Goal: Register for event/course

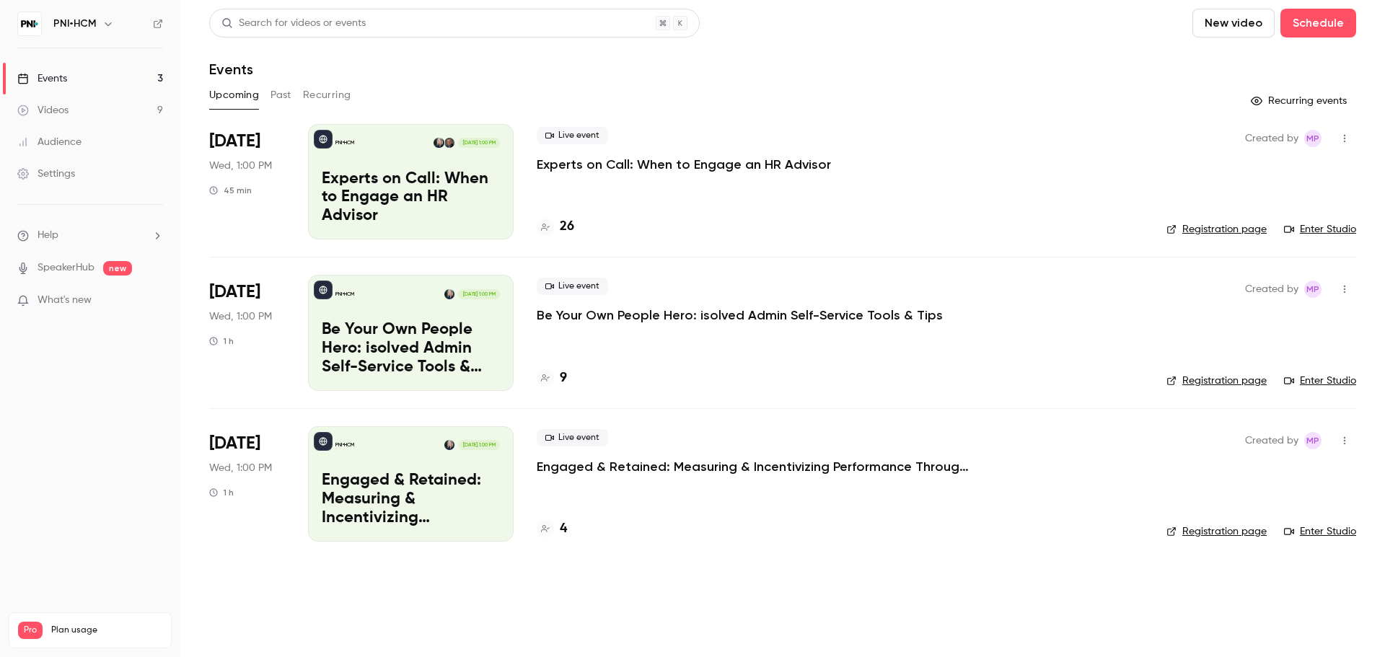
click at [850, 159] on div "Live event Experts on Call: When to Engage an HR Advisor" at bounding box center [840, 150] width 607 height 46
copy div "Experts on Call: When to Engage an HR Advisor"
click at [736, 47] on header "Search for videos or events New video Schedule Events" at bounding box center [782, 43] width 1147 height 69
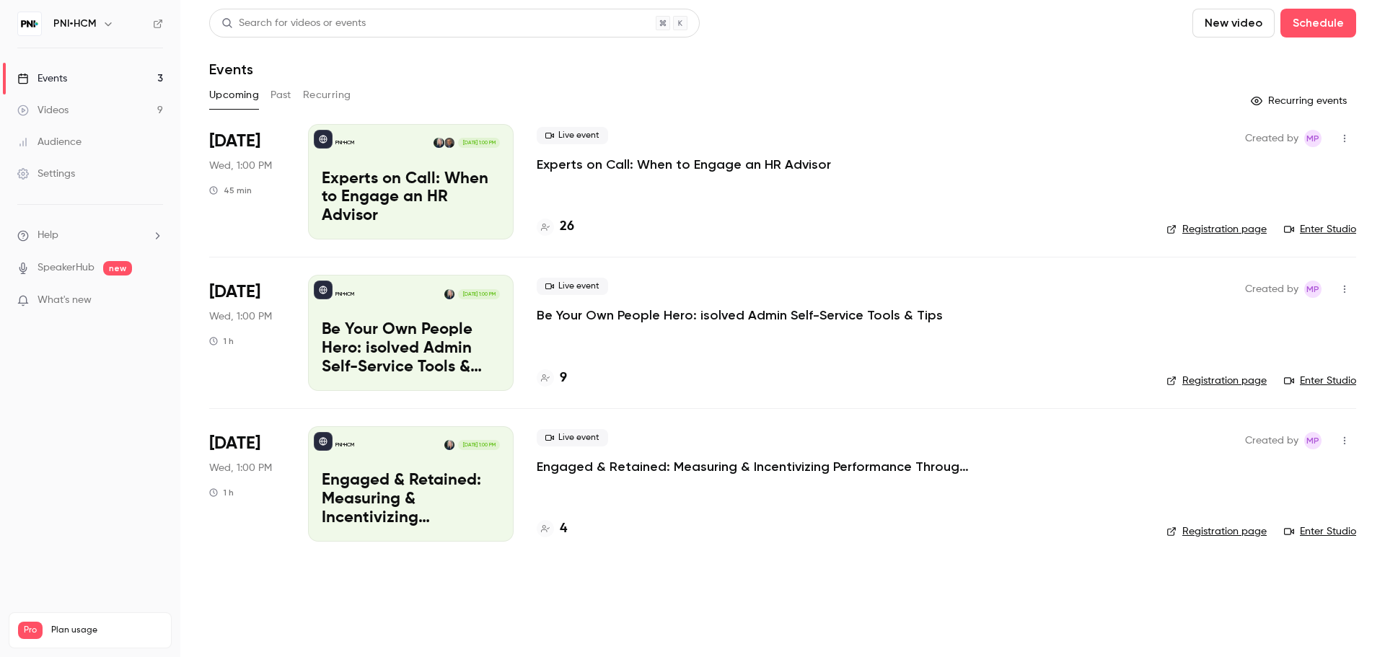
click at [934, 14] on div "Search for videos or events New video Schedule" at bounding box center [782, 23] width 1147 height 29
click at [873, 96] on div "Upcoming Past Recurring" at bounding box center [782, 95] width 1147 height 23
click at [979, 94] on div "Upcoming Past Recurring" at bounding box center [782, 95] width 1147 height 23
click at [949, 38] on header "Search for videos or events New video Schedule Events" at bounding box center [782, 43] width 1147 height 69
